Goal: Task Accomplishment & Management: Use online tool/utility

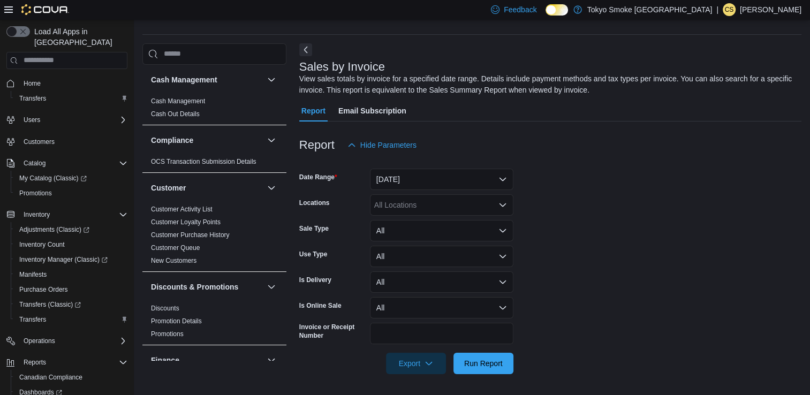
scroll to position [628, 0]
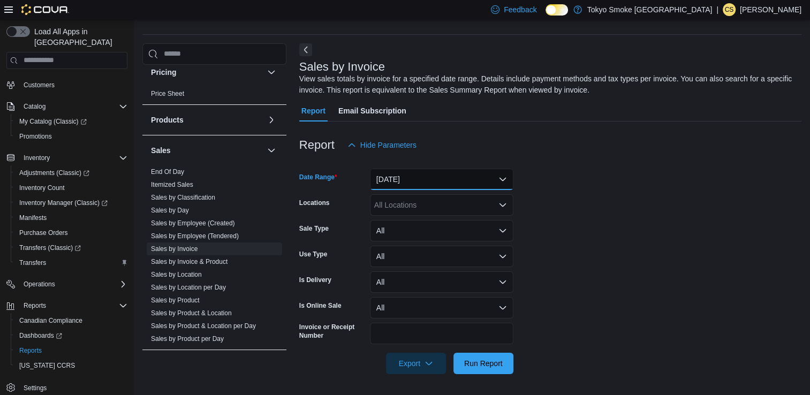
click at [398, 179] on button "[DATE]" at bounding box center [441, 179] width 143 height 21
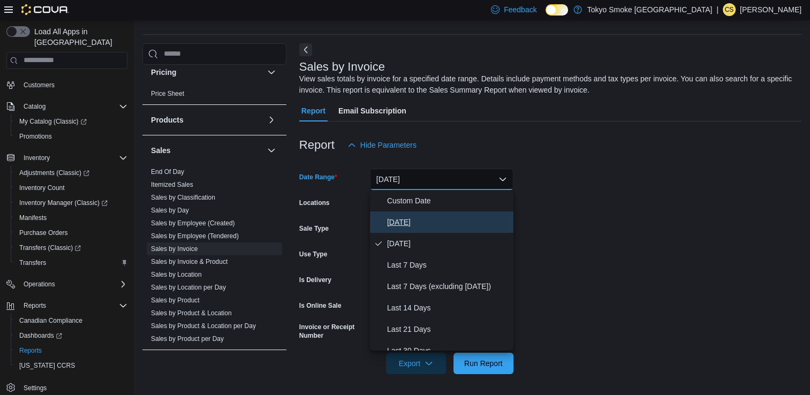
click at [409, 214] on button "[DATE]" at bounding box center [441, 221] width 143 height 21
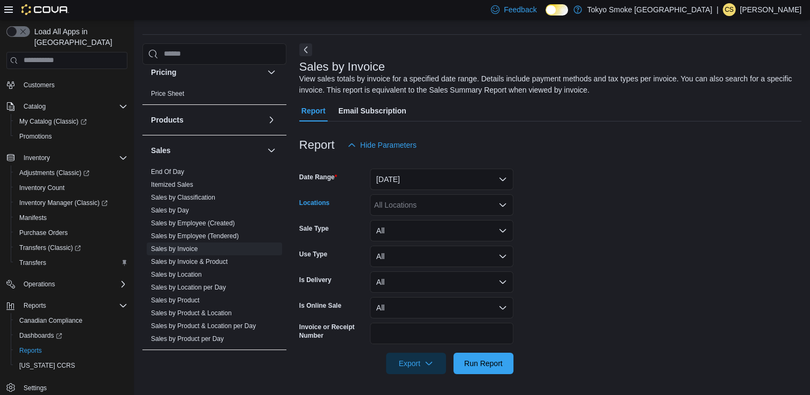
click at [411, 208] on div "All Locations" at bounding box center [441, 204] width 143 height 21
type input "****"
click at [414, 233] on span "Stouffville Main" at bounding box center [418, 238] width 51 height 11
click at [576, 264] on form "Date Range [DATE] Locations [GEOGRAPHIC_DATA] Main Sale Type All Use Type All I…" at bounding box center [550, 265] width 502 height 218
click at [486, 360] on span "Run Report" at bounding box center [483, 363] width 39 height 11
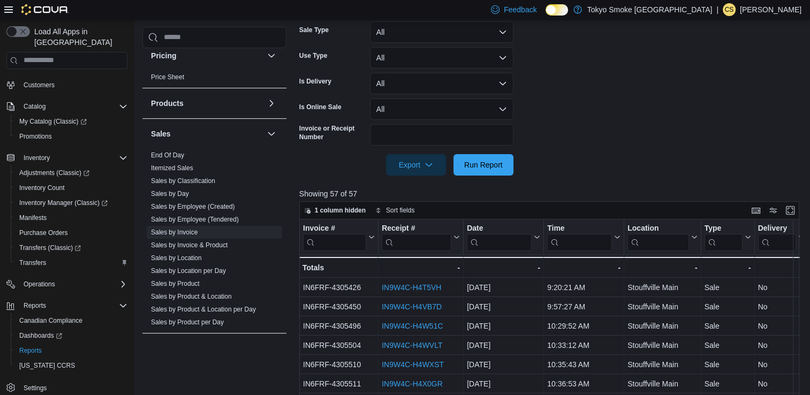
scroll to position [53, 0]
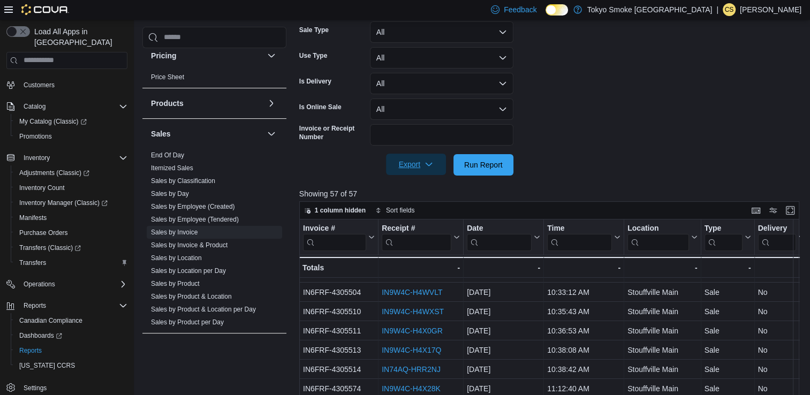
click at [409, 168] on span "Export" at bounding box center [415, 164] width 47 height 21
click at [413, 179] on button "Export to Excel" at bounding box center [417, 186] width 61 height 21
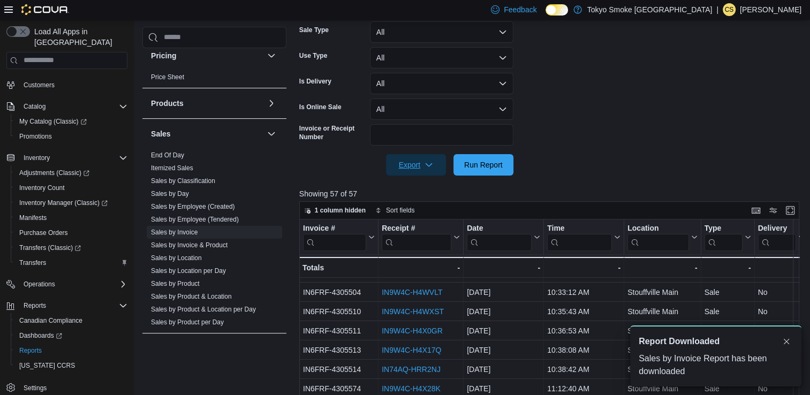
scroll to position [0, 0]
